Goal: Information Seeking & Learning: Learn about a topic

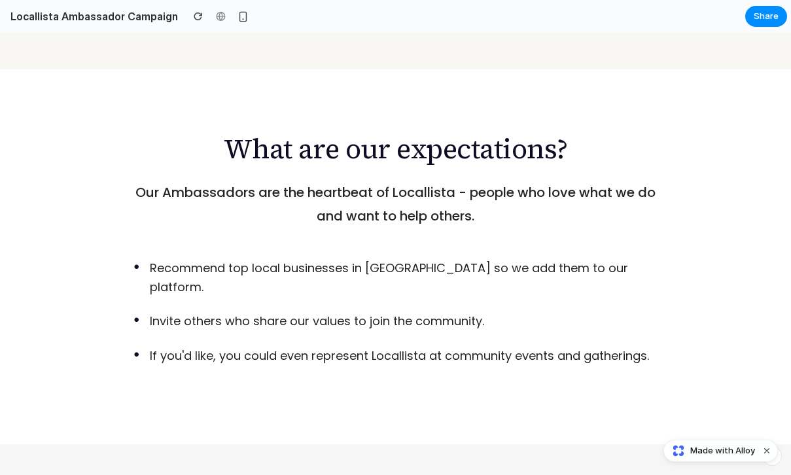
scroll to position [1171, 0]
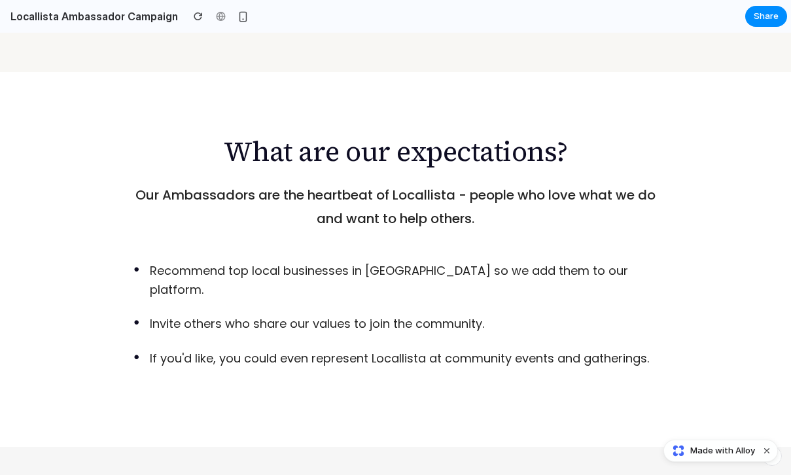
click at [308, 135] on h2 "What are our expectations?" at bounding box center [395, 151] width 547 height 33
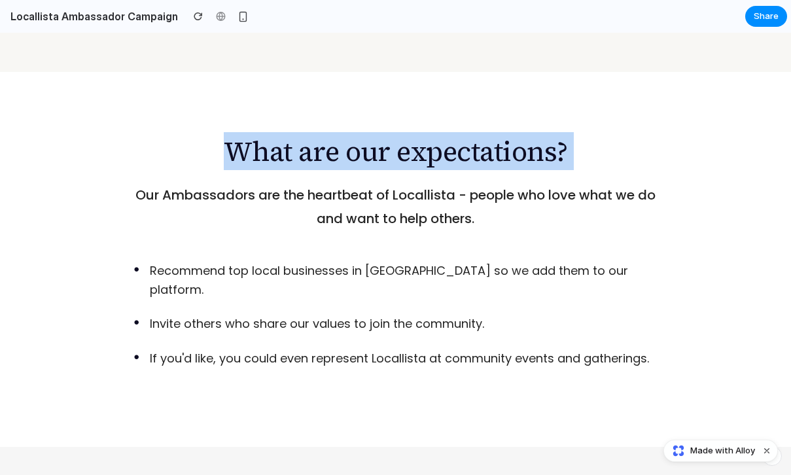
click at [308, 135] on h2 "What are our expectations?" at bounding box center [395, 151] width 547 height 33
click at [338, 135] on h2 "What are our expectations?" at bounding box center [395, 151] width 547 height 33
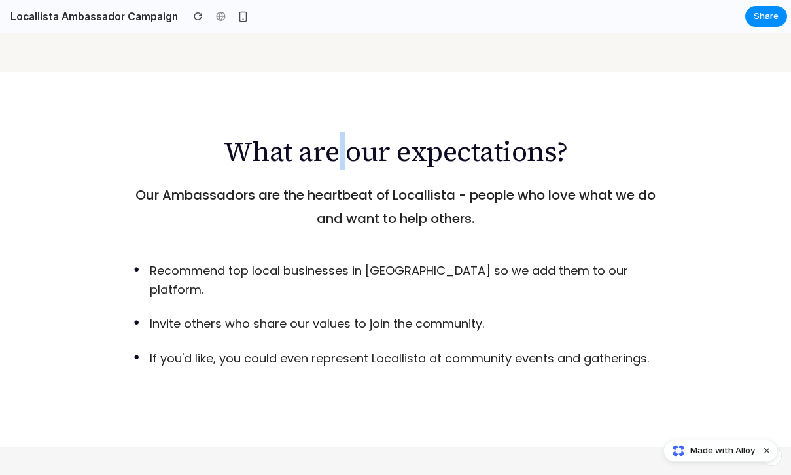
click at [338, 135] on h2 "What are our expectations?" at bounding box center [395, 151] width 547 height 33
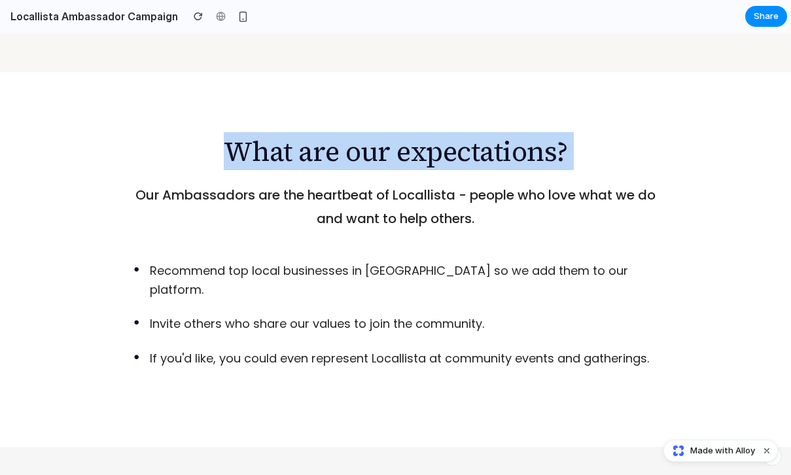
click at [338, 135] on h2 "What are our expectations?" at bounding box center [395, 151] width 547 height 33
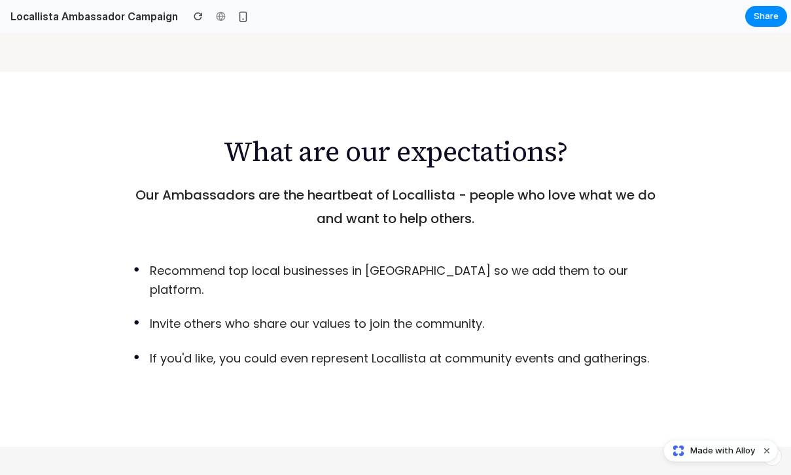
click at [290, 183] on p "Our Ambassadors are the heartbeat of Locallista - people who love what we do an…" at bounding box center [395, 206] width 547 height 47
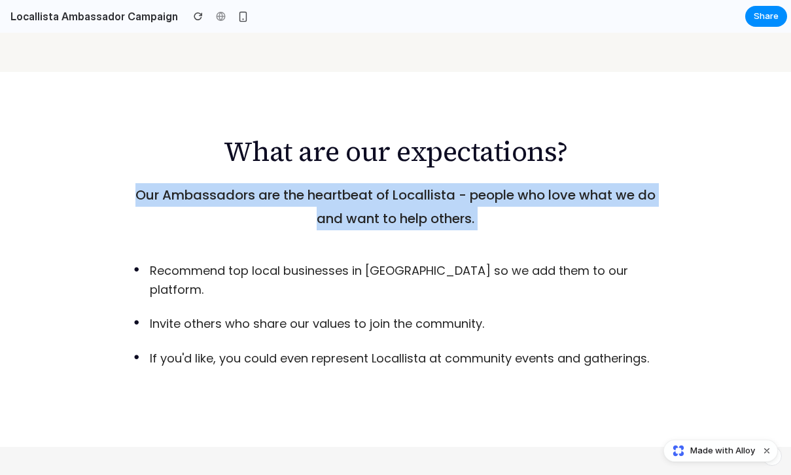
click at [290, 183] on p "Our Ambassadors are the heartbeat of Locallista - people who love what we do an…" at bounding box center [395, 206] width 547 height 47
click at [298, 183] on p "Our Ambassadors are the heartbeat of Locallista - people who love what we do an…" at bounding box center [395, 206] width 547 height 47
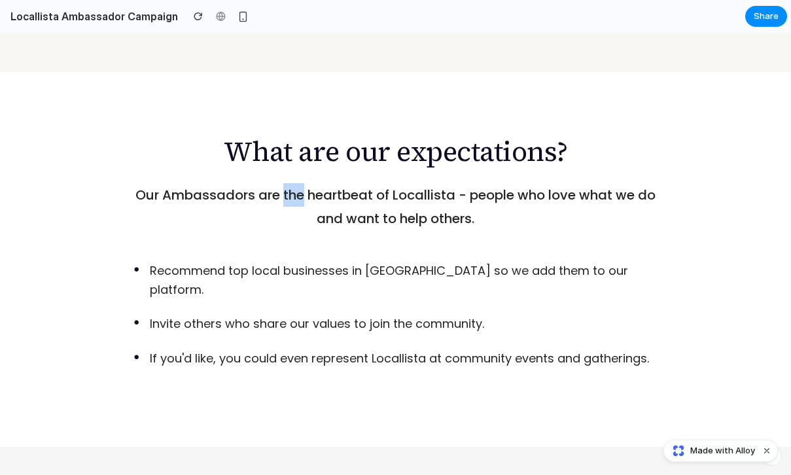
click at [298, 183] on p "Our Ambassadors are the heartbeat of Locallista - people who love what we do an…" at bounding box center [395, 206] width 547 height 47
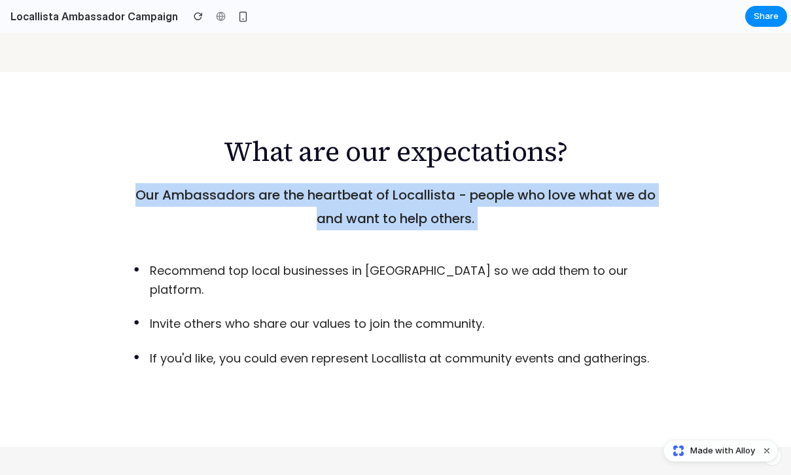
click at [298, 183] on p "Our Ambassadors are the heartbeat of Locallista - people who love what we do an…" at bounding box center [395, 206] width 547 height 47
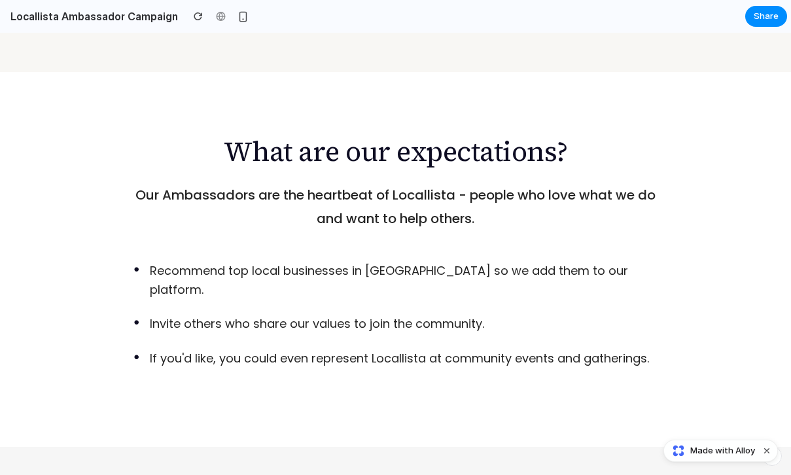
click at [311, 262] on p "Recommend top local businesses in [GEOGRAPHIC_DATA] so we add them to our platf…" at bounding box center [404, 281] width 508 height 38
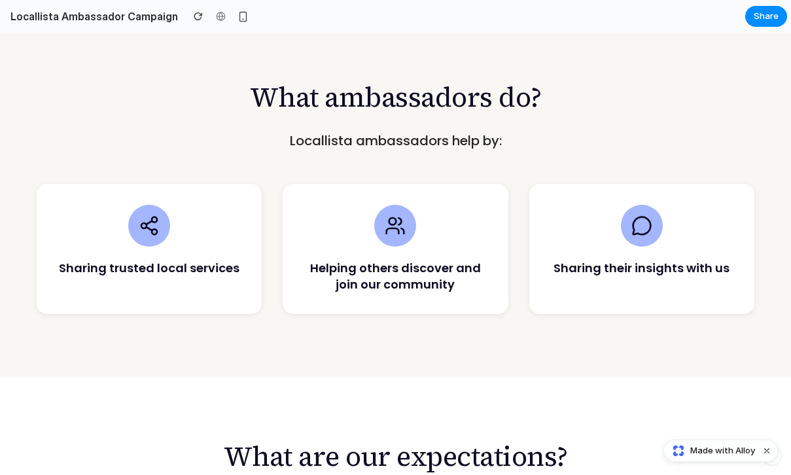
scroll to position [900, 0]
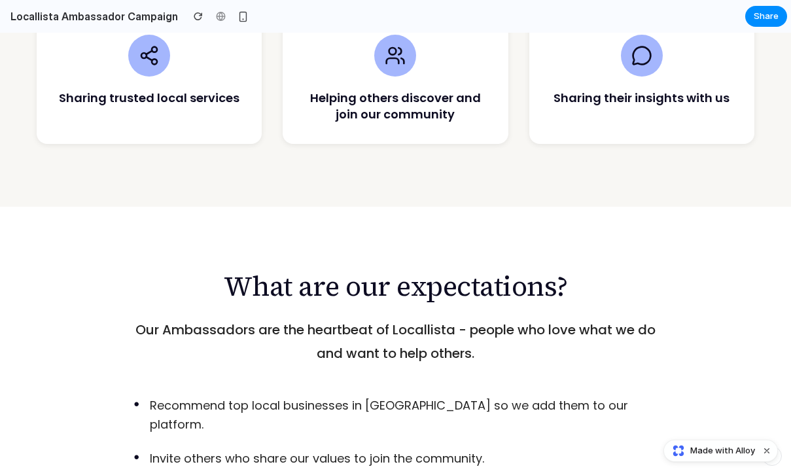
click at [262, 270] on h2 "What are our expectations?" at bounding box center [395, 286] width 547 height 33
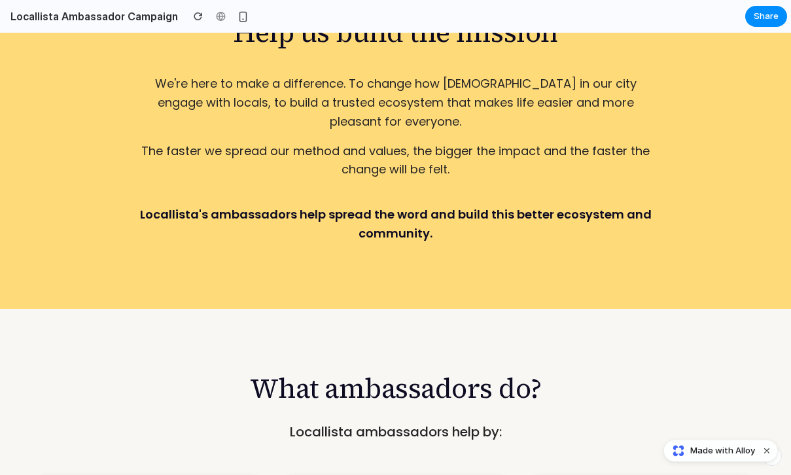
scroll to position [396, 0]
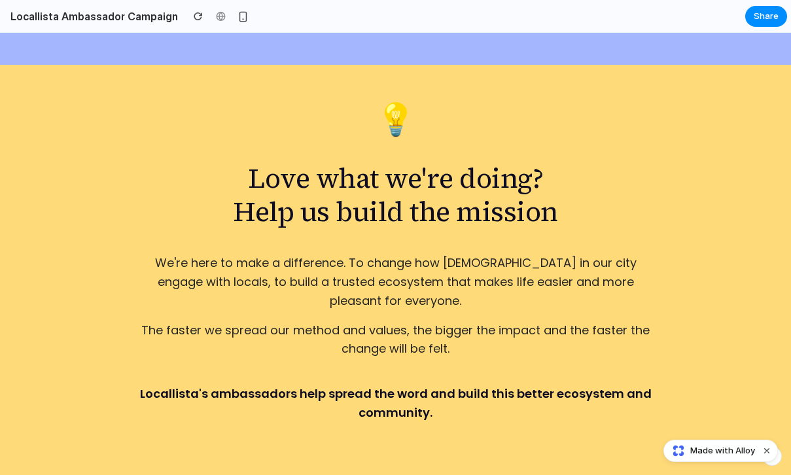
click at [356, 205] on h2 "Love what we're doing? Help us build the mission" at bounding box center [396, 195] width 524 height 66
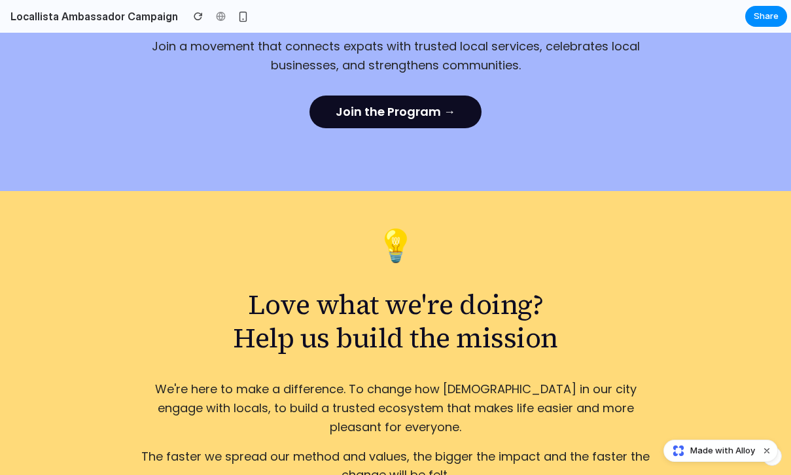
scroll to position [275, 0]
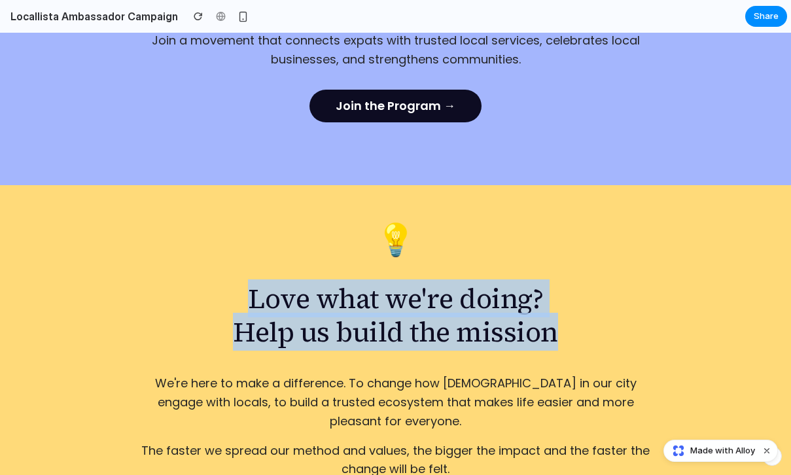
drag, startPoint x: 249, startPoint y: 296, endPoint x: 563, endPoint y: 324, distance: 316.0
click at [566, 324] on h2 "Love what we're doing? Help us build the mission" at bounding box center [396, 315] width 524 height 66
copy h2 "Love what we're doing? Help us build the mission"
